Goal: Transaction & Acquisition: Purchase product/service

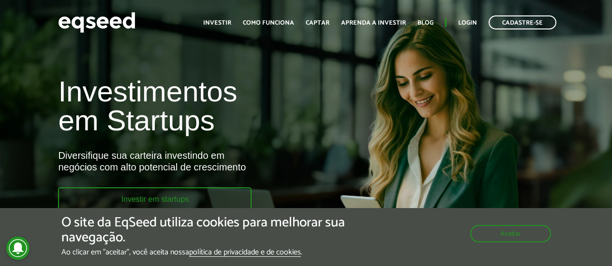
click at [216, 201] on link "Investir em startups" at bounding box center [154, 199] width 193 height 23
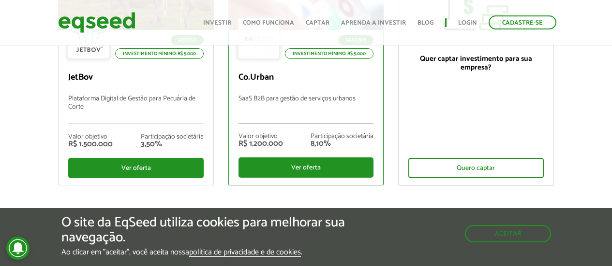
scroll to position [191, 0]
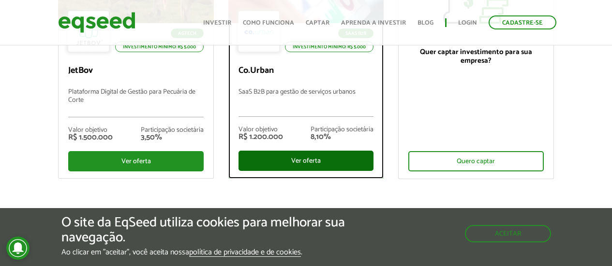
click at [274, 156] on div "Ver oferta" at bounding box center [305, 161] width 135 height 20
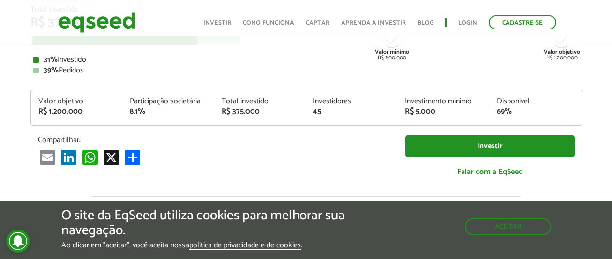
scroll to position [158, 0]
